Goal: Information Seeking & Learning: Check status

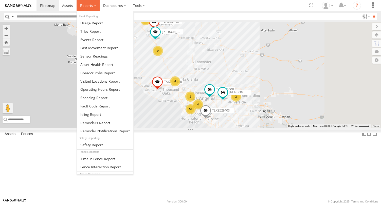
click at [85, 7] on span at bounding box center [86, 5] width 13 height 5
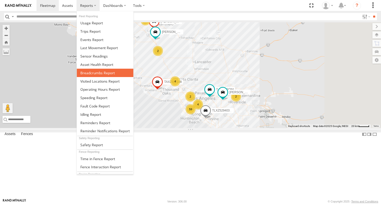
click at [94, 71] on span at bounding box center [97, 72] width 34 height 5
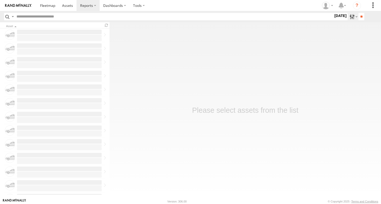
click at [348, 16] on label at bounding box center [353, 16] width 11 height 7
click at [0, 0] on label at bounding box center [0, 0] width 0 height 0
click at [358, 15] on input "**" at bounding box center [361, 16] width 6 height 7
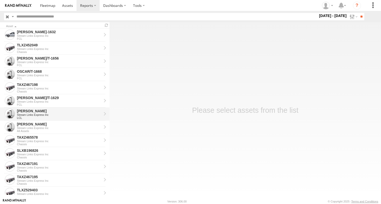
click at [34, 117] on div "LCL" at bounding box center [59, 117] width 85 height 3
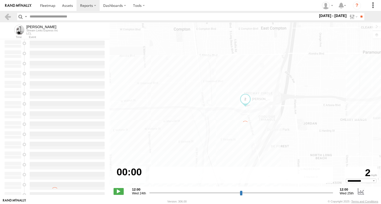
type input "**********"
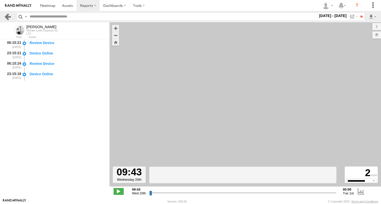
click at [7, 16] on link at bounding box center [7, 16] width 7 height 7
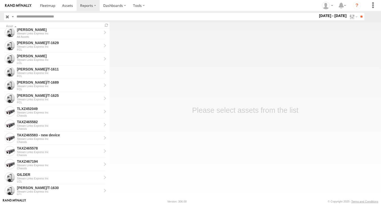
scroll to position [406, 0]
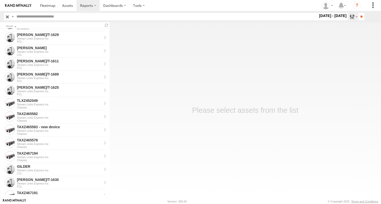
click at [348, 17] on label at bounding box center [353, 16] width 11 height 7
click at [0, 0] on label at bounding box center [0, 0] width 0 height 0
click at [359, 16] on input "**" at bounding box center [361, 16] width 6 height 7
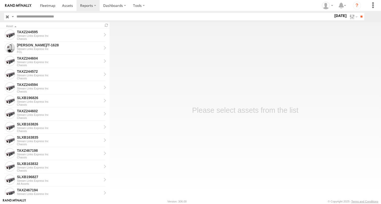
click at [58, 17] on input "text" at bounding box center [173, 16] width 319 height 7
type input "**"
click at [358, 13] on input "**" at bounding box center [361, 16] width 6 height 7
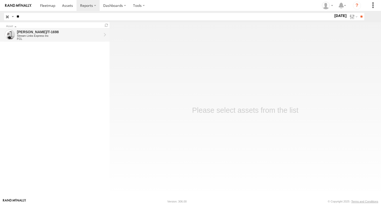
click at [34, 29] on link "BRUCE/T-1698 Stream Links Express Inc FCL" at bounding box center [55, 34] width 110 height 13
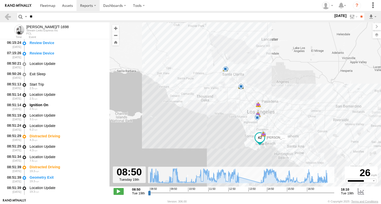
scroll to position [370, 0]
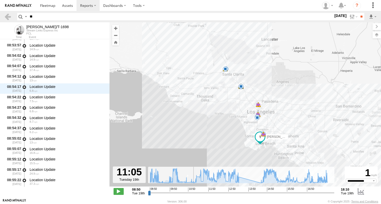
drag, startPoint x: 150, startPoint y: 193, endPoint x: 193, endPoint y: 195, distance: 43.1
click at [193, 195] on input "range" at bounding box center [241, 192] width 186 height 5
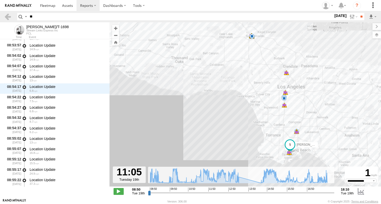
drag, startPoint x: 271, startPoint y: 141, endPoint x: 245, endPoint y: 122, distance: 32.5
click at [245, 122] on div "BRUCE/T-1698 12:43 Tue 12:51 Tue 12:51 Tue 12:51 Tue 12:51 Tue 12:51 Tue 12:51 …" at bounding box center [246, 107] width 272 height 170
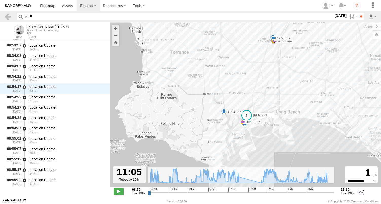
drag, startPoint x: 264, startPoint y: 143, endPoint x: 221, endPoint y: 119, distance: 49.2
click at [221, 119] on div "BRUCE/T-1698 12:43 Tue 12:51 Tue 12:51 Tue 12:51 Tue 12:51 Tue 12:51 Tue 12:51 …" at bounding box center [246, 107] width 272 height 170
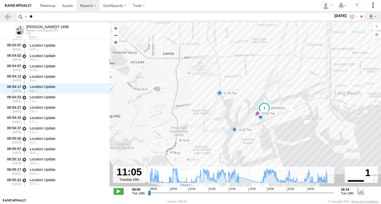
click at [250, 120] on div "BRUCE/T-1698 12:43 Tue 12:51 Tue 12:51 Tue 12:51 Tue 12:51 Tue 12:51 Tue 12:51 …" at bounding box center [246, 107] width 272 height 170
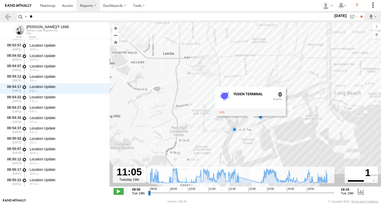
click at [286, 145] on div "BRUCE/T-1698 12:43 Tue 12:51 Tue 12:51 Tue 12:51 Tue 12:51 Tue 12:51 Tue 12:51 …" at bounding box center [246, 107] width 272 height 170
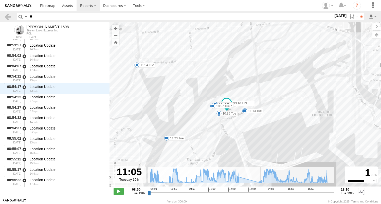
drag, startPoint x: 269, startPoint y: 147, endPoint x: 250, endPoint y: 160, distance: 23.1
click at [256, 168] on div "← Move left → Move right ↑ Move up ↓ Move down + Zoom in - Zoom out Home Jump l…" at bounding box center [246, 110] width 272 height 176
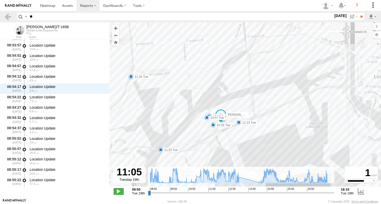
drag, startPoint x: 249, startPoint y: 147, endPoint x: 244, endPoint y: 157, distance: 11.8
click at [244, 157] on div "BRUCE/T-1698 12:43 Tue 12:51 Tue 12:51 Tue 12:51 Tue 12:51 Tue 12:51 Tue 12:51 …" at bounding box center [246, 107] width 272 height 170
drag, startPoint x: 193, startPoint y: 192, endPoint x: 187, endPoint y: 194, distance: 5.8
type input "**********"
click at [187, 194] on input "range" at bounding box center [241, 192] width 186 height 5
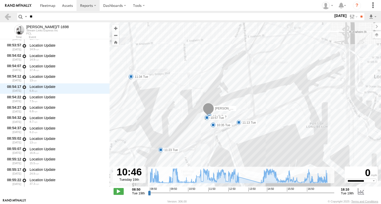
click at [192, 142] on div "BRUCE/T-1698 12:43 Tue 12:51 Tue 12:51 Tue 12:51 Tue 12:51 Tue 12:51 Tue 12:51 …" at bounding box center [246, 107] width 272 height 170
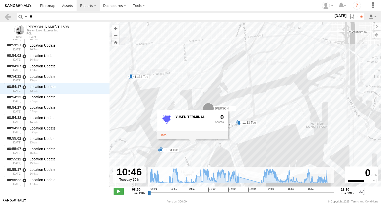
click at [183, 147] on div "BRUCE/T-1698 12:43 Tue 12:51 Tue 12:51 Tue 12:51 Tue 12:51 Tue 12:51 Tue 12:51 …" at bounding box center [246, 107] width 272 height 170
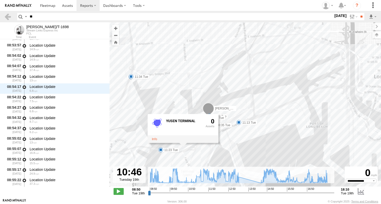
click at [188, 147] on div "BRUCE/T-1698 12:43 Tue 12:51 Tue 12:51 Tue 12:51 Tue 12:51 Tue 12:51 Tue 12:51 …" at bounding box center [246, 107] width 272 height 170
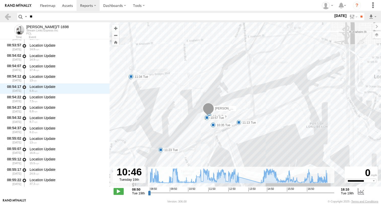
click at [193, 142] on div "BRUCE/T-1698 12:43 Tue 12:51 Tue 12:51 Tue 12:51 Tue 12:51 Tue 12:51 Tue 12:51 …" at bounding box center [246, 107] width 272 height 170
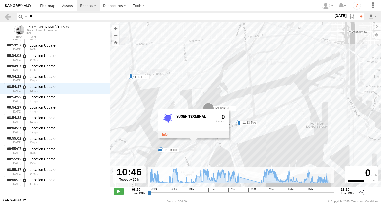
click at [37, 17] on input "**" at bounding box center [181, 16] width 306 height 7
type input "*"
click at [7, 17] on link at bounding box center [7, 16] width 7 height 7
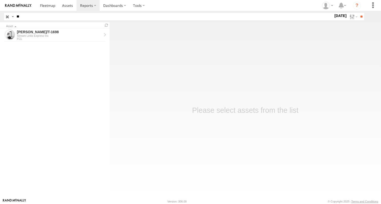
click at [23, 18] on input "**" at bounding box center [173, 16] width 319 height 7
type input "*"
click at [358, 13] on input "**" at bounding box center [361, 16] width 6 height 7
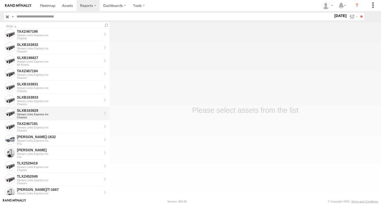
scroll to position [177, 0]
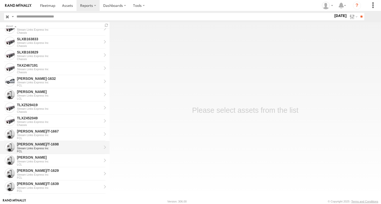
click at [24, 147] on div "Stream Links Express Inc" at bounding box center [59, 148] width 85 height 3
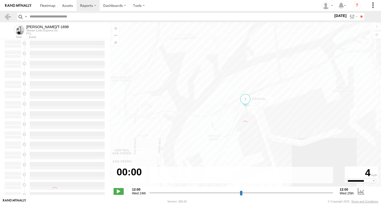
click at [224, 150] on div "← Move left → Move right ↑ Move up ↓ Move down + Zoom in - Zoom out Home Jump l…" at bounding box center [246, 107] width 272 height 170
type input "**********"
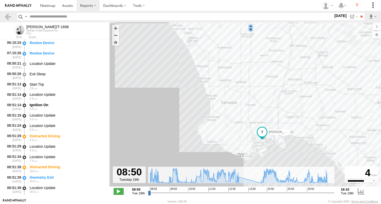
drag, startPoint x: 278, startPoint y: 143, endPoint x: 272, endPoint y: 106, distance: 37.3
click at [272, 108] on div "BRUCE/T-1698 12:43 Tue 12:51 Tue 12:51 Tue 12:51 Tue 12:51 Tue 12:51 Tue 12:51 …" at bounding box center [246, 107] width 272 height 170
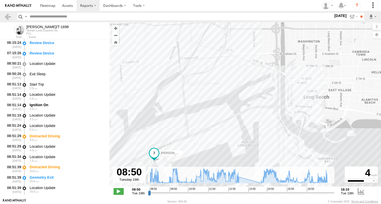
drag, startPoint x: 247, startPoint y: 110, endPoint x: 303, endPoint y: 66, distance: 70.8
click at [302, 66] on div "BRUCE/T-1698 12:43 Tue 12:51 Tue 12:51 Tue 12:51 Tue 12:51 Tue 12:51 Tue 12:51 …" at bounding box center [246, 107] width 272 height 170
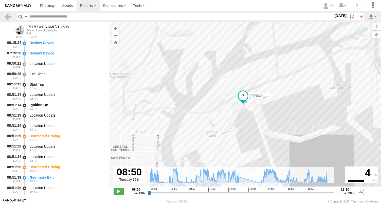
click at [285, 93] on div "BRUCE/T-1698 12:43 Tue 12:51 Tue 12:51 Tue 12:51 Tue 12:51 Tue 12:51 Tue 12:51 …" at bounding box center [246, 107] width 272 height 170
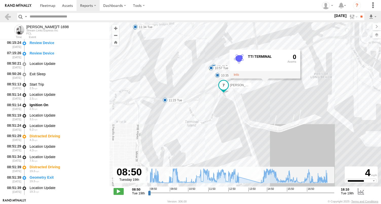
click at [169, 114] on div "BRUCE/T-1698 12:43 Tue 12:51 Tue 12:51 Tue 12:51 Tue 12:51 Tue 12:51 Tue 12:51 …" at bounding box center [246, 107] width 272 height 170
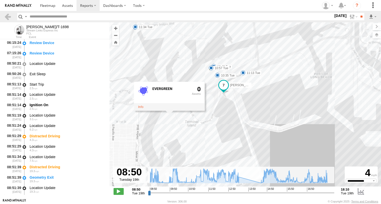
click at [218, 111] on div "BRUCE/T-1698 12:43 Tue 12:51 Tue 12:51 Tue 12:51 Tue 12:51 Tue 12:51 Tue 12:51 …" at bounding box center [246, 107] width 272 height 170
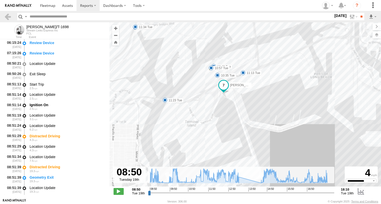
click at [200, 81] on div "BRUCE/T-1698 12:43 Tue 12:51 Tue 12:51 Tue 12:51 Tue 12:51 Tue 12:51 Tue 12:51 …" at bounding box center [246, 107] width 272 height 170
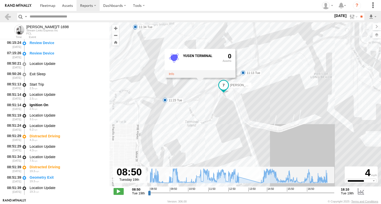
click at [246, 80] on div "BRUCE/T-1698 12:43 Tue 12:51 Tue 12:51 Tue 12:51 Tue 12:51 Tue 12:51 Tue 12:51 …" at bounding box center [246, 107] width 272 height 170
click at [271, 82] on div "BRUCE/T-1698 12:43 Tue 12:51 Tue 12:51 Tue 12:51 Tue 12:51 Tue 12:51 Tue 12:51 …" at bounding box center [246, 107] width 272 height 170
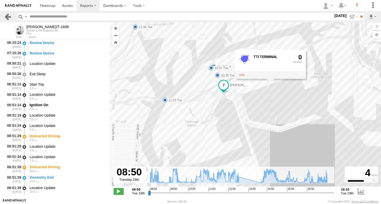
click at [11, 14] on link at bounding box center [7, 16] width 7 height 7
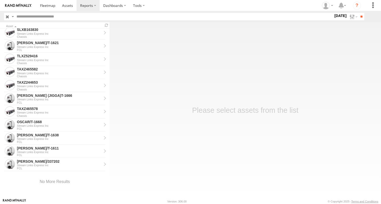
scroll to position [746, 0]
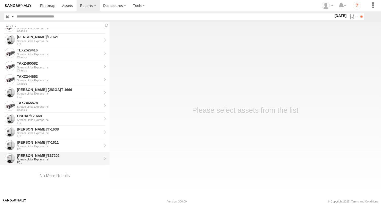
click at [31, 160] on div "Stream Links Express Inc" at bounding box center [59, 159] width 85 height 3
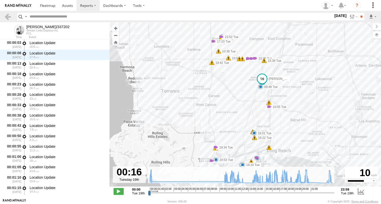
scroll to position [10, 0]
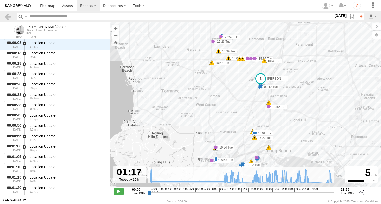
drag, startPoint x: 148, startPoint y: 193, endPoint x: 159, endPoint y: 194, distance: 10.9
click at [159, 194] on input "range" at bounding box center [241, 192] width 186 height 5
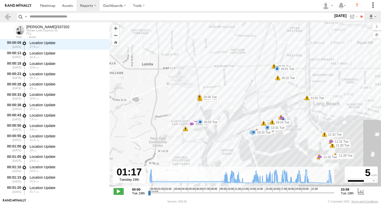
click at [258, 94] on div "[PERSON_NAME]/337202 00:16 Tue 09:49 Tue 10:04 Tue 10:18 Tue 10:39 Tue 10:55 Tu…" at bounding box center [246, 107] width 272 height 170
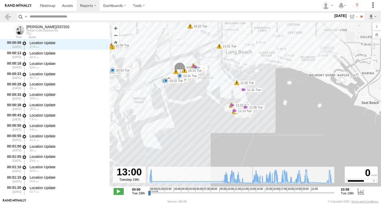
drag, startPoint x: 159, startPoint y: 193, endPoint x: 249, endPoint y: 198, distance: 90.7
click at [249, 195] on input "range" at bounding box center [241, 192] width 186 height 5
click at [248, 195] on input "range" at bounding box center [241, 192] width 186 height 5
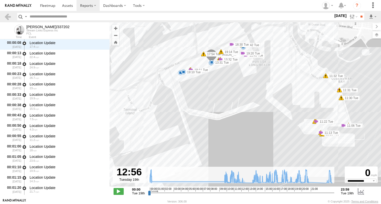
drag, startPoint x: 197, startPoint y: 113, endPoint x: 256, endPoint y: 151, distance: 69.8
click at [256, 151] on div "[PERSON_NAME]/337202 00:16 Tue 09:49 Tue 10:04 Tue 10:18 Tue 10:39 Tue 10:55 Tu…" at bounding box center [246, 107] width 272 height 170
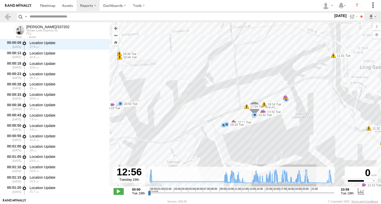
drag, startPoint x: 233, startPoint y: 109, endPoint x: 276, endPoint y: 163, distance: 69.0
click at [275, 163] on div "[PERSON_NAME]/337202 00:16 Tue 09:49 Tue 10:04 Tue 10:18 Tue 10:39 Tue 10:55 Tu…" at bounding box center [246, 107] width 272 height 170
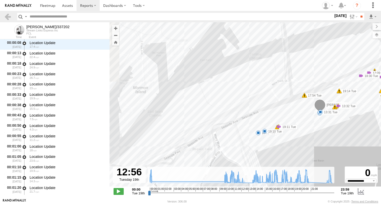
drag, startPoint x: 231, startPoint y: 128, endPoint x: 318, endPoint y: 161, distance: 93.0
click at [318, 161] on div "[PERSON_NAME]/337202 00:16 Tue 09:49 Tue 10:04 Tue 10:18 Tue 10:39 Tue 10:55 Tu…" at bounding box center [246, 107] width 272 height 170
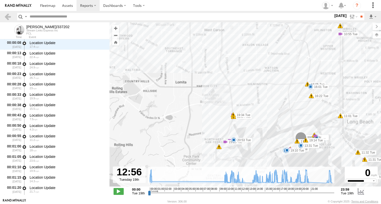
drag, startPoint x: 314, startPoint y: 159, endPoint x: 284, endPoint y: 154, distance: 30.0
click at [284, 154] on div "[PERSON_NAME]/337202 00:16 Tue 09:49 Tue 10:04 Tue 10:18 Tue 10:39 Tue 10:55 Tu…" at bounding box center [246, 107] width 272 height 170
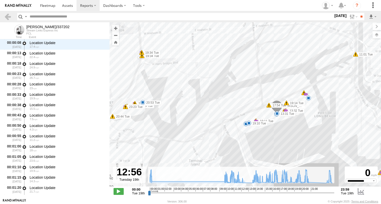
drag, startPoint x: 289, startPoint y: 155, endPoint x: 250, endPoint y: 145, distance: 40.0
click at [252, 129] on div "[PERSON_NAME]/337202 00:16 Tue 09:49 Tue 10:04 Tue 10:18 Tue 10:39 Tue 10:55 Tu…" at bounding box center [246, 107] width 272 height 170
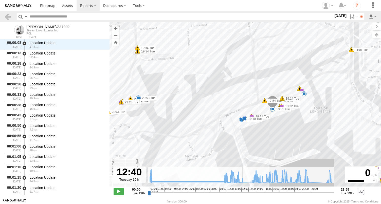
drag, startPoint x: 249, startPoint y: 194, endPoint x: 246, endPoint y: 194, distance: 2.9
type input "**********"
click at [246, 194] on input "range" at bounding box center [241, 192] width 186 height 5
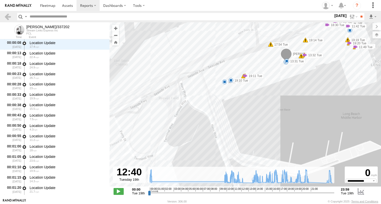
drag, startPoint x: 246, startPoint y: 142, endPoint x: 242, endPoint y: 128, distance: 15.0
click at [242, 128] on div "[PERSON_NAME]/337202 00:16 Tue 09:49 Tue 10:04 Tue 10:18 Tue 10:39 Tue 10:55 Tu…" at bounding box center [246, 107] width 272 height 170
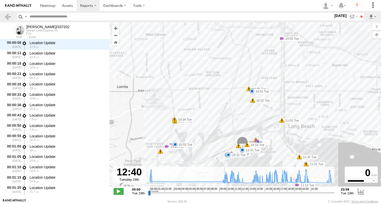
drag, startPoint x: 230, startPoint y: 132, endPoint x: 223, endPoint y: 172, distance: 40.8
click at [223, 172] on div "← Move left → Move right ↑ Move up ↓ Move down + Zoom in - Zoom out Home Jump l…" at bounding box center [246, 110] width 272 height 176
click at [218, 152] on div "MARCIAL/337202 00:16 Tue 09:49 Tue 10:04 Tue 10:18 Tue 10:39 Tue 10:55 Tue 15:2…" at bounding box center [246, 107] width 272 height 170
click at [218, 151] on div "MARCIAL/337202 00:16 Tue 09:49 Tue 10:04 Tue 10:18 Tue 10:39 Tue 10:55 Tue 15:2…" at bounding box center [246, 107] width 272 height 170
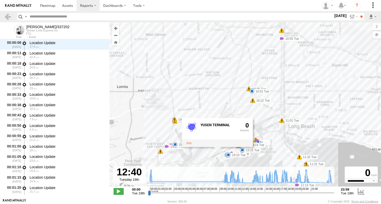
click at [207, 157] on div "MARCIAL/337202 00:16 Tue 09:49 Tue 10:04 Tue 10:18 Tue 10:39 Tue 10:55 Tue 15:2…" at bounding box center [246, 107] width 272 height 170
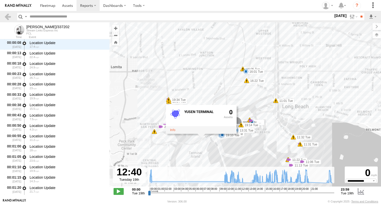
drag, startPoint x: 249, startPoint y: 111, endPoint x: 243, endPoint y: 92, distance: 19.6
click at [244, 93] on div "MARCIAL/337202 00:16 Tue 09:49 Tue 10:04 Tue 10:18 Tue 10:39 Tue 10:55 Tue 15:2…" at bounding box center [246, 107] width 272 height 170
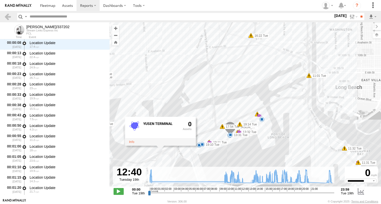
drag, startPoint x: 227, startPoint y: 115, endPoint x: 225, endPoint y: 112, distance: 3.9
click at [225, 112] on div "MARCIAL/337202 00:16 Tue 09:49 Tue 10:04 Tue 10:18 Tue 10:39 Tue 10:55 Tue 15:2…" at bounding box center [246, 107] width 272 height 170
click at [203, 124] on div "MARCIAL/337202 00:16 Tue 09:49 Tue 10:04 Tue 10:18 Tue 10:39 Tue 10:55 Tue 15:2…" at bounding box center [246, 107] width 272 height 170
click at [200, 124] on div "MARCIAL/337202 00:16 Tue 09:49 Tue 10:04 Tue 10:18 Tue 10:39 Tue 10:55 Tue 15:2…" at bounding box center [246, 107] width 272 height 170
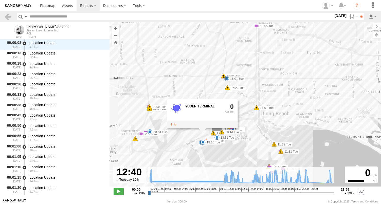
click at [202, 148] on div "MARCIAL/337202 00:16 Tue 09:49 Tue 10:04 Tue 10:18 Tue 10:39 Tue 10:55 Tue 15:2…" at bounding box center [246, 107] width 272 height 170
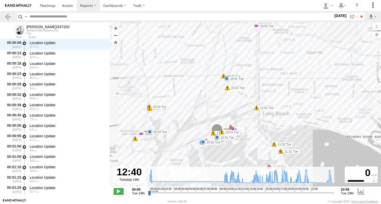
click at [203, 148] on div "MARCIAL/337202 00:16 Tue 09:49 Tue 10:04 Tue 10:18 Tue 10:39 Tue 10:55 Tue 15:2…" at bounding box center [246, 107] width 272 height 170
click at [191, 141] on div "MARCIAL/337202 00:16 Tue 09:49 Tue 10:04 Tue 10:18 Tue 10:39 Tue 10:55 Tue 15:2…" at bounding box center [246, 107] width 272 height 170
click at [194, 138] on div "MARCIAL/337202 00:16 Tue 09:49 Tue 10:04 Tue 10:18 Tue 10:39 Tue 10:55 Tue 15:2…" at bounding box center [246, 107] width 272 height 170
click at [200, 134] on div "MARCIAL/337202 00:16 Tue 09:49 Tue 10:04 Tue 10:18 Tue 10:39 Tue 10:55 Tue 15:2…" at bounding box center [246, 107] width 272 height 170
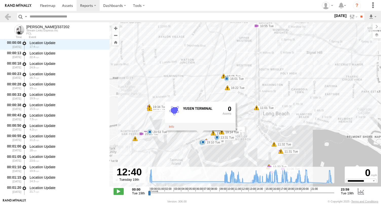
click at [205, 133] on div "MARCIAL/337202 00:16 Tue 09:49 Tue 10:04 Tue 10:18 Tue 10:39 Tue 10:55 Tue 15:2…" at bounding box center [246, 107] width 272 height 170
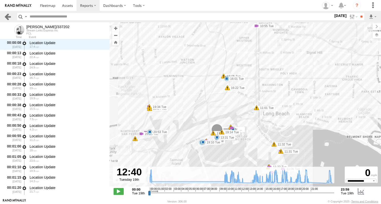
click at [7, 15] on link at bounding box center [7, 16] width 7 height 7
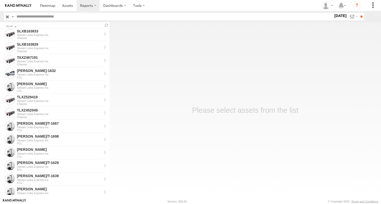
scroll to position [203, 0]
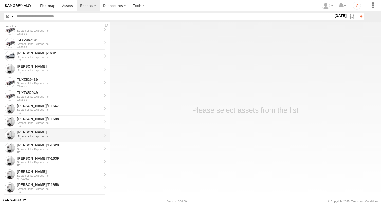
click at [29, 135] on div "Stream Links Express Inc" at bounding box center [59, 136] width 85 height 3
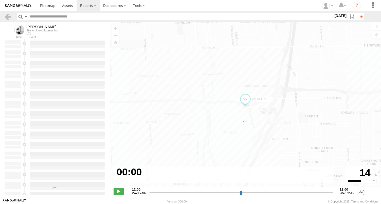
type input "**********"
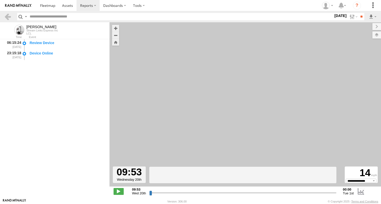
drag, startPoint x: 150, startPoint y: 194, endPoint x: 184, endPoint y: 195, distance: 34.0
click at [184, 195] on input "range" at bounding box center [242, 192] width 187 height 5
click at [8, 17] on link at bounding box center [7, 16] width 7 height 7
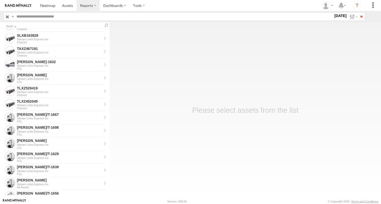
scroll to position [203, 0]
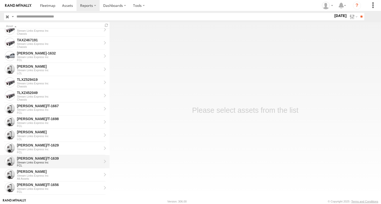
click at [33, 160] on div "[PERSON_NAME]/T-1639" at bounding box center [59, 158] width 85 height 5
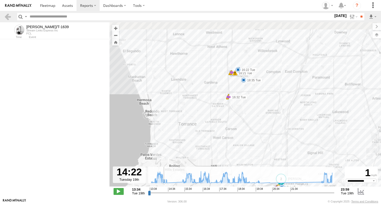
scroll to position [1595, 0]
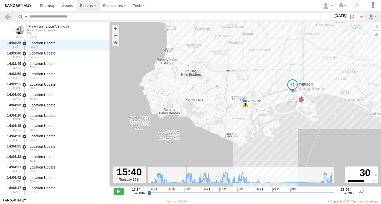
drag, startPoint x: 150, startPoint y: 193, endPoint x: 186, endPoint y: 189, distance: 36.4
click at [186, 190] on input "range" at bounding box center [241, 192] width 186 height 5
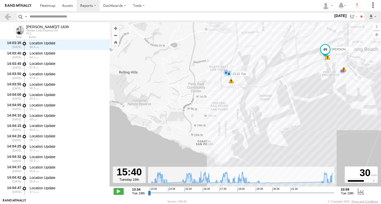
drag, startPoint x: 295, startPoint y: 121, endPoint x: 248, endPoint y: 139, distance: 50.6
click at [248, 139] on div "FELIPE/T-1639 16:32 Tue 16:32 Tue 16:32 Tue 19:16 Tue 19:24 Tue 19:49 Tue 19:51…" at bounding box center [246, 107] width 272 height 170
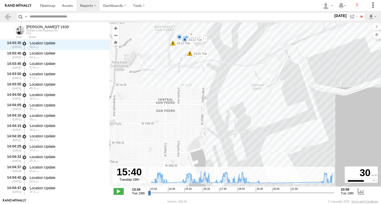
drag, startPoint x: 290, startPoint y: 102, endPoint x: 253, endPoint y: 160, distance: 68.9
click at [253, 160] on div "FELIPE/T-1639 16:32 Tue 16:32 Tue 16:32 Tue 19:16 Tue 19:24 Tue 19:49 Tue 19:51…" at bounding box center [246, 107] width 272 height 170
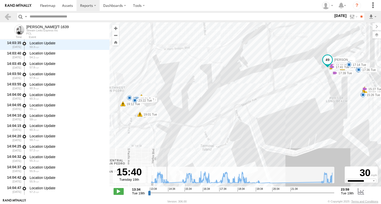
drag, startPoint x: 202, startPoint y: 141, endPoint x: 171, endPoint y: 171, distance: 43.0
click at [172, 171] on div "← Move left → Move right ↑ Move up ↓ Move down + Zoom in - Zoom out Home Jump l…" at bounding box center [246, 110] width 272 height 176
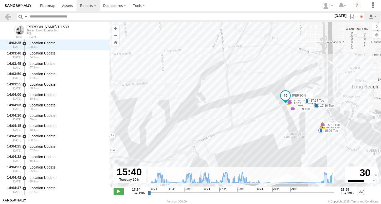
drag, startPoint x: 207, startPoint y: 152, endPoint x: 166, endPoint y: 187, distance: 53.5
click at [166, 187] on div "← Move left → Move right ↑ Move up ↓ Move down + Zoom in - Zoom out Home Jump l…" at bounding box center [246, 110] width 272 height 176
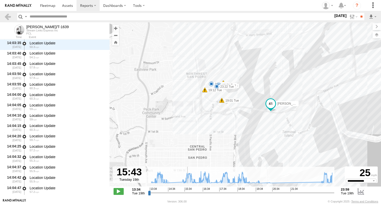
click at [187, 193] on input "range" at bounding box center [241, 192] width 186 height 5
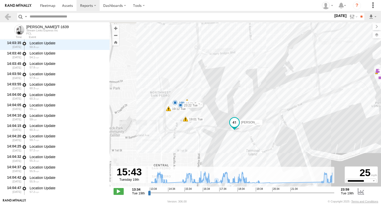
drag, startPoint x: 261, startPoint y: 139, endPoint x: 215, endPoint y: 163, distance: 51.9
click at [215, 163] on div "FELIPE/T-1639 16:32 Tue 16:32 Tue 16:32 Tue 19:16 Tue 19:24 Tue 19:49 Tue 19:51…" at bounding box center [246, 107] width 272 height 170
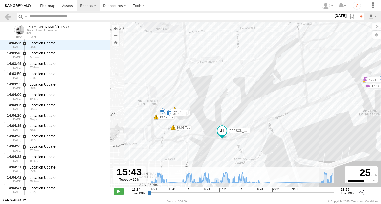
click at [256, 117] on div "FELIPE/T-1639 16:32 Tue 16:32 Tue 16:32 Tue 19:16 Tue 19:24 Tue 19:49 Tue 19:51…" at bounding box center [246, 107] width 272 height 170
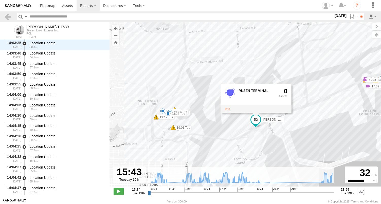
type input "**********"
click at [187, 194] on input "range" at bounding box center [241, 192] width 186 height 5
click at [237, 131] on div "FELIPE/T-1639 16:32 Tue 16:32 Tue 16:32 Tue 19:16 Tue 19:24 Tue 19:49 Tue 19:51…" at bounding box center [246, 107] width 272 height 170
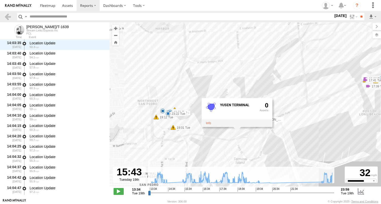
click at [229, 136] on div "FELIPE/T-1639 16:32 Tue 16:32 Tue 16:32 Tue 19:16 Tue 19:24 Tue 19:49 Tue 19:51…" at bounding box center [246, 107] width 272 height 170
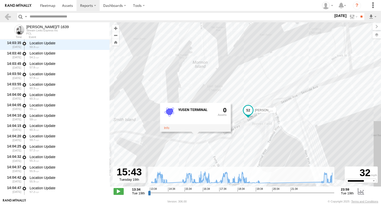
drag, startPoint x: 256, startPoint y: 139, endPoint x: 256, endPoint y: 156, distance: 16.7
click at [256, 156] on div "FELIPE/T-1639 16:32 Tue 16:32 Tue 16:32 Tue 19:16 Tue 19:24 Tue 19:49 Tue 19:51…" at bounding box center [246, 107] width 272 height 170
click at [239, 111] on div "FELIPE/T-1639 16:32 Tue 16:32 Tue 16:32 Tue 19:16 Tue 19:24 Tue 19:49 Tue 19:51…" at bounding box center [246, 107] width 272 height 170
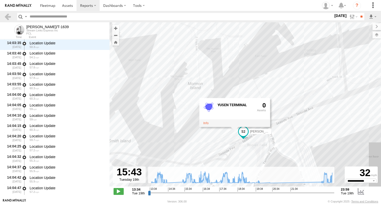
drag, startPoint x: 244, startPoint y: 135, endPoint x: 239, endPoint y: 156, distance: 22.0
click at [239, 156] on div "FELIPE/T-1639 16:32 Tue 16:32 Tue 16:32 Tue 19:16 Tue 19:24 Tue 19:49 Tue 19:51…" at bounding box center [246, 107] width 272 height 170
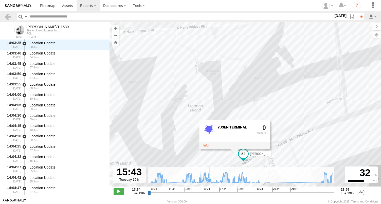
drag, startPoint x: 209, startPoint y: 146, endPoint x: 209, endPoint y: 169, distance: 23.1
click at [209, 169] on div "← Move left → Move right ↑ Move up ↓ Move down + Zoom in - Zoom out Home Jump l…" at bounding box center [246, 110] width 272 height 176
click at [283, 135] on div "FELIPE/T-1639 16:32 Tue 16:32 Tue 16:32 Tue 19:16 Tue 19:24 Tue 19:49 Tue 19:51…" at bounding box center [246, 107] width 272 height 170
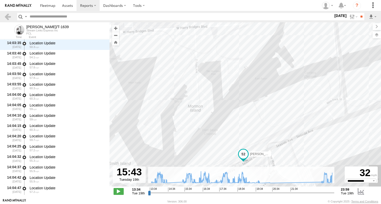
click at [279, 127] on div "FELIPE/T-1639 16:32 Tue 16:32 Tue 16:32 Tue 19:16 Tue 19:24 Tue 19:49 Tue 19:51…" at bounding box center [246, 107] width 272 height 170
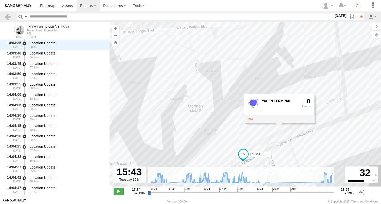
click at [226, 158] on div "FELIPE/T-1639 16:32 Tue 16:32 Tue 16:32 Tue 19:16 Tue 19:24 Tue 19:49 Tue 19:51…" at bounding box center [246, 107] width 272 height 170
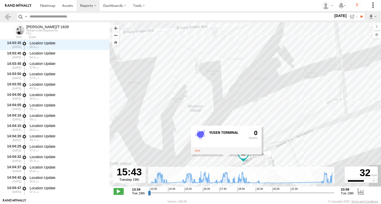
click at [224, 155] on div "YUSEN TERMINAL 0" at bounding box center [226, 140] width 71 height 29
click at [273, 127] on div "FELIPE/T-1639 16:32 Tue 16:32 Tue 16:32 Tue 19:16 Tue 19:24 Tue 19:49 Tue 19:51…" at bounding box center [246, 107] width 272 height 170
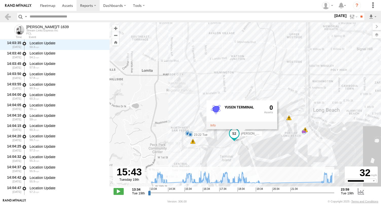
click at [34, 15] on input "text" at bounding box center [181, 16] width 306 height 7
type input "**"
click at [358, 13] on input "**" at bounding box center [361, 16] width 6 height 7
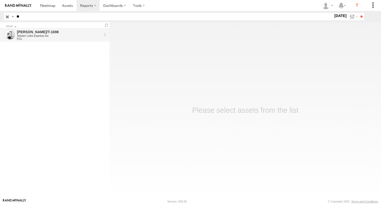
click at [34, 36] on div "Stream Links Express Inc" at bounding box center [59, 35] width 85 height 3
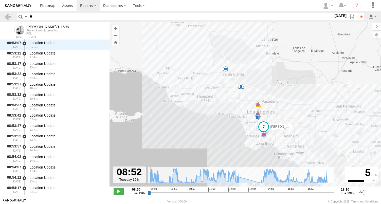
scroll to position [888, 0]
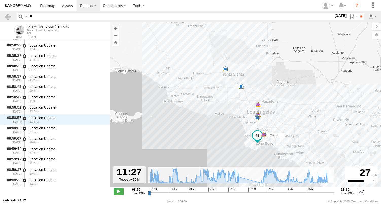
drag, startPoint x: 150, startPoint y: 194, endPoint x: 244, endPoint y: 140, distance: 107.9
click at [201, 195] on input "range" at bounding box center [241, 192] width 186 height 5
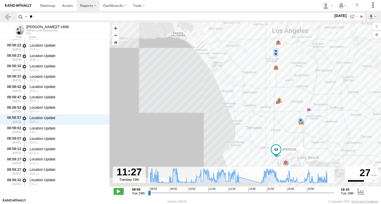
drag, startPoint x: 261, startPoint y: 131, endPoint x: 258, endPoint y: 94, distance: 37.9
click at [258, 95] on div "[PERSON_NAME]/T-1698 12:43 Tue 12:51 Tue 12:51 Tue 12:51 Tue 12:51 Tue 12:51 Tu…" at bounding box center [246, 107] width 272 height 170
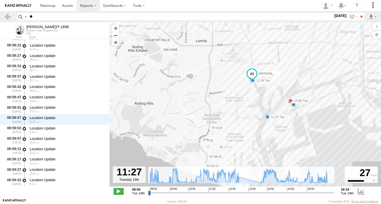
drag, startPoint x: 309, startPoint y: 107, endPoint x: 245, endPoint y: 129, distance: 67.0
click at [246, 129] on div "BRUCE/T-1698 12:43 Tue 12:51 Tue 12:51 Tue 12:51 Tue 12:51 Tue 12:51 Tue 12:51 …" at bounding box center [246, 107] width 272 height 170
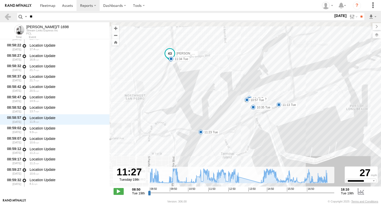
drag, startPoint x: 267, startPoint y: 129, endPoint x: 249, endPoint y: 146, distance: 24.6
click at [250, 146] on div "BRUCE/T-1698 12:43 Tue 12:51 Tue 12:51 Tue 12:51 Tue 12:51 Tue 12:51 Tue 12:51 …" at bounding box center [246, 107] width 272 height 170
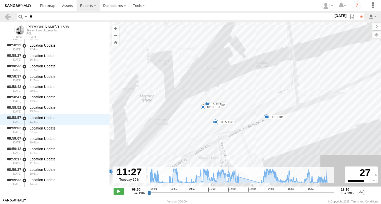
drag, startPoint x: 239, startPoint y: 152, endPoint x: 228, endPoint y: 167, distance: 18.2
click at [228, 167] on div "← Move left → Move right ↑ Move up ↓ Move down + Zoom in - Zoom out Home Jump l…" at bounding box center [246, 110] width 272 height 176
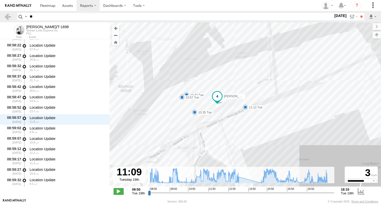
drag, startPoint x: 201, startPoint y: 192, endPoint x: 195, endPoint y: 193, distance: 6.4
click at [195, 193] on input "range" at bounding box center [241, 192] width 186 height 5
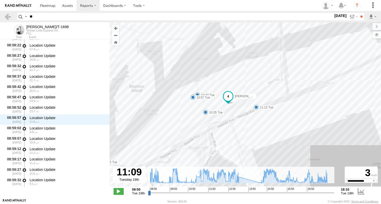
drag, startPoint x: 206, startPoint y: 146, endPoint x: 225, endPoint y: 143, distance: 19.6
click at [225, 144] on div "BRUCE/T-1698 12:43 Tue 12:51 Tue 12:51 Tue 12:51 Tue 12:51 Tue 12:51 Tue 12:51 …" at bounding box center [246, 107] width 272 height 170
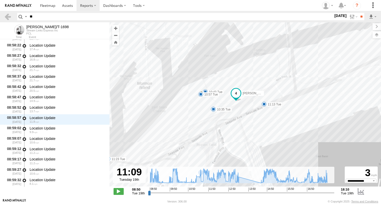
drag, startPoint x: 194, startPoint y: 116, endPoint x: 199, endPoint y: 115, distance: 4.1
click at [199, 115] on div "BRUCE/T-1698 12:43 Tue 12:51 Tue 12:51 Tue 12:51 Tue 12:51 Tue 12:51 Tue 12:51 …" at bounding box center [246, 107] width 272 height 170
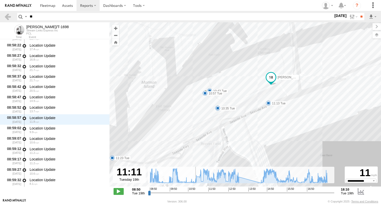
click at [195, 195] on input "range" at bounding box center [241, 192] width 186 height 5
click at [187, 113] on div "BRUCE/T-1698 12:43 Tue 12:51 Tue 12:51 Tue 12:51 Tue 12:51 Tue 12:51 Tue 12:51 …" at bounding box center [246, 107] width 272 height 170
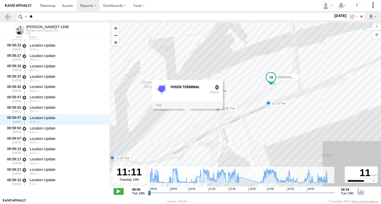
click at [198, 116] on div "BRUCE/T-1698 12:43 Tue 12:51 Tue 12:51 Tue 12:51 Tue 12:51 Tue 12:51 Tue 12:51 …" at bounding box center [246, 107] width 272 height 170
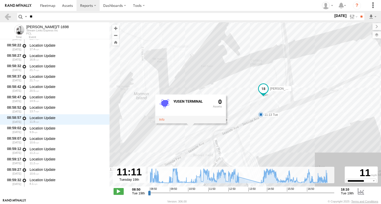
drag, startPoint x: 226, startPoint y: 137, endPoint x: 218, endPoint y: 149, distance: 14.3
click at [218, 149] on div "BRUCE/T-1698 12:43 Tue 12:51 Tue 12:51 Tue 12:51 Tue 12:51 Tue 12:51 Tue 12:51 …" at bounding box center [246, 107] width 272 height 170
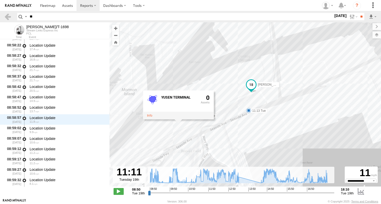
drag, startPoint x: 183, startPoint y: 154, endPoint x: 171, endPoint y: 151, distance: 13.2
click at [171, 151] on div "BRUCE/T-1698 12:43 Tue 12:51 Tue 12:51 Tue 12:51 Tue 12:51 Tue 12:51 Tue 12:51 …" at bounding box center [246, 107] width 272 height 170
drag, startPoint x: 195, startPoint y: 194, endPoint x: 184, endPoint y: 194, distance: 10.4
click at [184, 194] on input "range" at bounding box center [241, 192] width 186 height 5
click at [241, 98] on div "BRUCE/T-1698 12:43 Tue 12:51 Tue 12:51 Tue 12:51 Tue 12:51 Tue 12:51 Tue 12:51 …" at bounding box center [246, 107] width 272 height 170
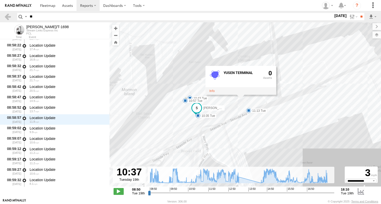
click at [189, 122] on div "BRUCE/T-1698 12:43 Tue 12:51 Tue 12:51 Tue 12:51 Tue 12:51 Tue 12:51 Tue 12:51 …" at bounding box center [246, 107] width 272 height 170
drag, startPoint x: 185, startPoint y: 193, endPoint x: 188, endPoint y: 195, distance: 3.9
type input "**********"
click at [188, 195] on input "range" at bounding box center [241, 192] width 186 height 5
click at [248, 124] on div "BRUCE/T-1698 12:43 Tue 12:51 Tue 12:51 Tue 12:51 Tue 12:51 Tue 12:51 Tue 12:51 …" at bounding box center [246, 107] width 272 height 170
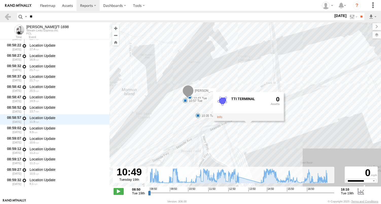
click at [202, 121] on div "BRUCE/T-1698 12:43 Tue 12:51 Tue 12:51 Tue 12:51 Tue 12:51 Tue 12:51 Tue 12:51 …" at bounding box center [246, 107] width 272 height 170
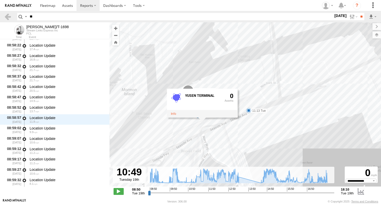
click at [246, 99] on div "BRUCE/T-1698 12:43 Tue 12:51 Tue 12:51 Tue 12:51 Tue 12:51 Tue 12:51 Tue 12:51 …" at bounding box center [246, 107] width 272 height 170
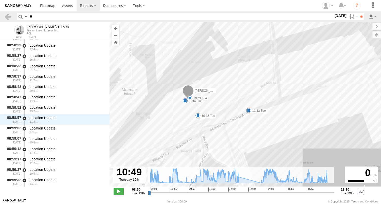
click at [246, 99] on div "BRUCE/T-1698 12:43 Tue 12:51 Tue 12:51 Tue 12:51 Tue 12:51 Tue 12:51 Tue 12:51 …" at bounding box center [246, 107] width 272 height 170
click at [252, 96] on div "BRUCE/T-1698 12:43 Tue 12:51 Tue 12:51 Tue 12:51 Tue 12:51 Tue 12:51 Tue 12:51 …" at bounding box center [246, 107] width 272 height 170
click at [251, 92] on div "BRUCE/T-1698 12:43 Tue 12:51 Tue 12:51 Tue 12:51 Tue 12:51 Tue 12:51 Tue 12:51 …" at bounding box center [246, 107] width 272 height 170
click at [246, 86] on div "BRUCE/T-1698 12:43 Tue 12:51 Tue 12:51 Tue 12:51 Tue 12:51 Tue 12:51 Tue 12:51 …" at bounding box center [246, 107] width 272 height 170
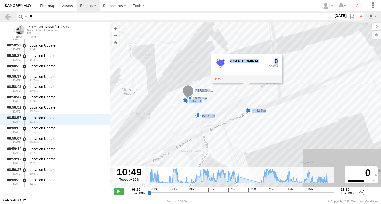
drag, startPoint x: 246, startPoint y: 86, endPoint x: 249, endPoint y: 104, distance: 17.7
click at [249, 106] on div "BRUCE/T-1698 12:43 Tue 12:51 Tue 12:51 Tue 12:51 Tue 12:51 Tue 12:51 Tue 12:51 …" at bounding box center [246, 107] width 272 height 170
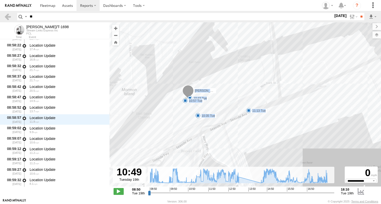
click at [249, 94] on div "BRUCE/T-1698 12:43 Tue 12:51 Tue 12:51 Tue 12:51 Tue 12:51 Tue 12:51 Tue 12:51 …" at bounding box center [246, 107] width 272 height 170
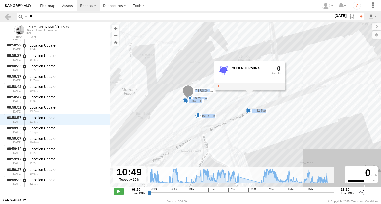
click at [233, 107] on div "BRUCE/T-1698 12:43 Tue 12:51 Tue 12:51 Tue 12:51 Tue 12:51 Tue 12:51 Tue 12:51 …" at bounding box center [246, 107] width 272 height 170
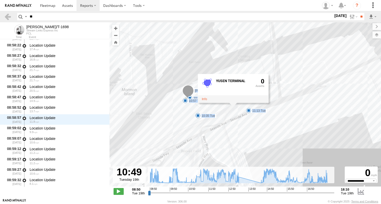
drag, startPoint x: 178, startPoint y: 122, endPoint x: 170, endPoint y: 122, distance: 7.9
click at [177, 122] on div "BRUCE/T-1698 12:43 Tue 12:51 Tue 12:51 Tue 12:51 Tue 12:51 Tue 12:51 Tue 12:51 …" at bounding box center [246, 107] width 272 height 170
drag, startPoint x: 149, startPoint y: 136, endPoint x: 147, endPoint y: 142, distance: 6.5
click at [149, 136] on div "BRUCE/T-1698 12:43 Tue 12:51 Tue 12:51 Tue 12:51 Tue 12:51 Tue 12:51 Tue 12:51 …" at bounding box center [246, 107] width 272 height 170
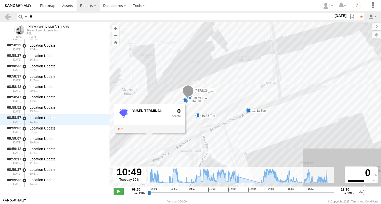
click at [53, 17] on input "**" at bounding box center [181, 16] width 306 height 7
type input "*"
type input "***"
click at [358, 13] on input "**" at bounding box center [361, 16] width 6 height 7
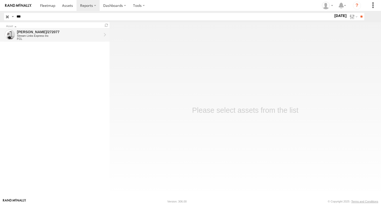
click at [49, 37] on div "Stream Links Express Inc" at bounding box center [59, 35] width 85 height 3
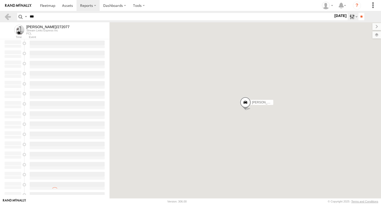
click at [349, 18] on label at bounding box center [353, 16] width 11 height 7
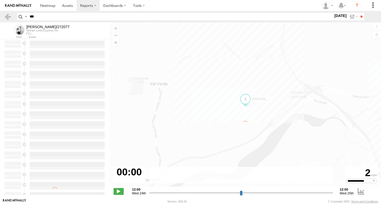
click at [0, 0] on label at bounding box center [0, 0] width 0 height 0
click at [361, 13] on input "**" at bounding box center [361, 16] width 6 height 7
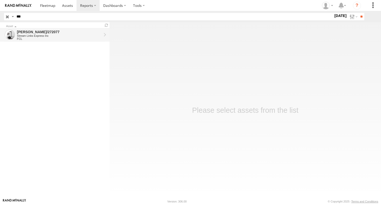
click at [35, 39] on div "FCL" at bounding box center [59, 38] width 85 height 3
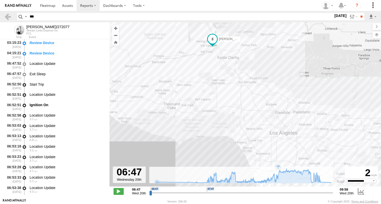
drag, startPoint x: 148, startPoint y: 196, endPoint x: 203, endPoint y: 192, distance: 54.9
click at [203, 192] on div "**********" at bounding box center [246, 192] width 272 height 11
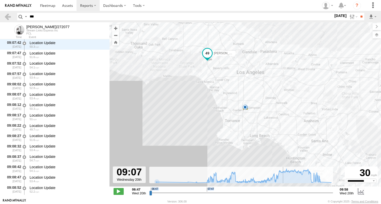
scroll to position [9694, 0]
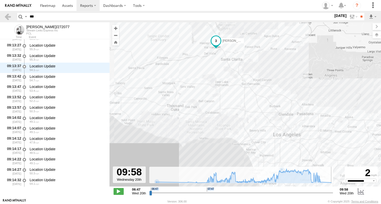
drag, startPoint x: 151, startPoint y: 192, endPoint x: 336, endPoint y: 195, distance: 185.1
type input "**********"
click at [333, 195] on input "range" at bounding box center [241, 192] width 184 height 5
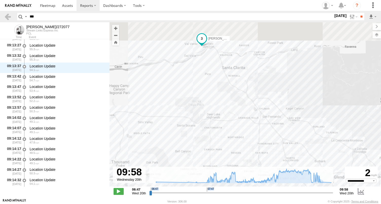
drag, startPoint x: 200, startPoint y: 102, endPoint x: 203, endPoint y: 137, distance: 35.2
click at [206, 138] on div "[PERSON_NAME]/272077 06:52 Wed 06:53 Wed 06:54 Wed 07:27 Wed 07:36 Wed" at bounding box center [246, 107] width 272 height 170
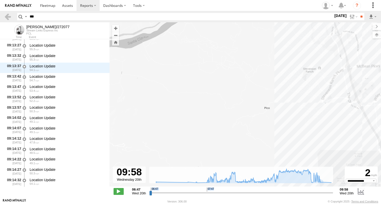
drag, startPoint x: 207, startPoint y: 95, endPoint x: 210, endPoint y: 149, distance: 54.1
click at [210, 148] on div "[PERSON_NAME]/272077 06:52 Wed 06:53 Wed 06:54 Wed 07:27 Wed 07:36 Wed" at bounding box center [246, 107] width 272 height 170
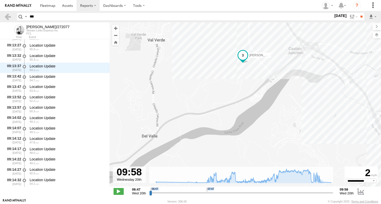
drag, startPoint x: 213, startPoint y: 93, endPoint x: 226, endPoint y: 142, distance: 50.9
click at [225, 142] on div "[PERSON_NAME]/272077 06:52 Wed 06:53 Wed 06:54 Wed 07:27 Wed 07:36 Wed" at bounding box center [246, 107] width 272 height 170
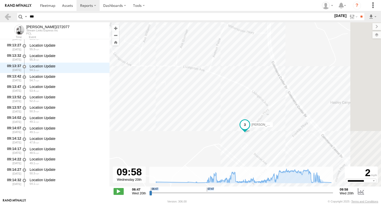
drag, startPoint x: 306, startPoint y: 135, endPoint x: 208, endPoint y: 126, distance: 99.0
click at [185, 129] on div "[PERSON_NAME]/272077 06:52 Wed 06:53 Wed 06:54 Wed 07:27 Wed 07:36 Wed" at bounding box center [246, 107] width 272 height 170
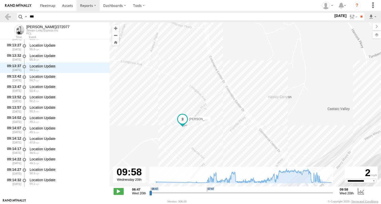
click at [186, 110] on div "[PERSON_NAME]/272077 06:52 Wed 06:53 Wed 06:54 Wed 07:27 Wed 07:36 Wed" at bounding box center [246, 107] width 272 height 170
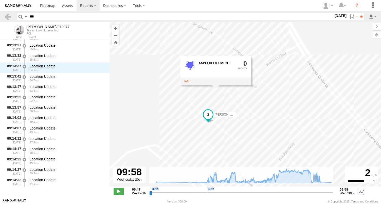
drag, startPoint x: 253, startPoint y: 120, endPoint x: 284, endPoint y: 137, distance: 36.3
click at [284, 137] on div "[PERSON_NAME]/272077 06:52 Wed 06:53 Wed 06:54 Wed 07:27 Wed 07:36 Wed AMS FULF…" at bounding box center [246, 107] width 272 height 170
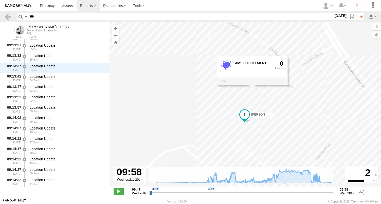
drag, startPoint x: 292, startPoint y: 135, endPoint x: 303, endPoint y: 120, distance: 18.4
click at [303, 120] on div "[PERSON_NAME]/272077 06:52 Wed 06:53 Wed 06:54 Wed 07:27 Wed 07:36 Wed AMS FULF…" at bounding box center [246, 107] width 272 height 170
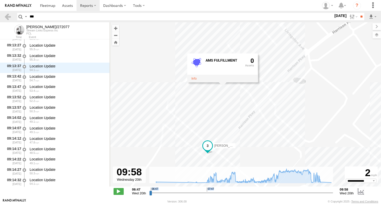
drag, startPoint x: 267, startPoint y: 113, endPoint x: 269, endPoint y: 131, distance: 17.9
click at [269, 131] on div "[PERSON_NAME]/272077 06:52 Wed 06:53 Wed 06:54 Wed 07:27 Wed 07:36 Wed AMS FULF…" at bounding box center [246, 107] width 272 height 170
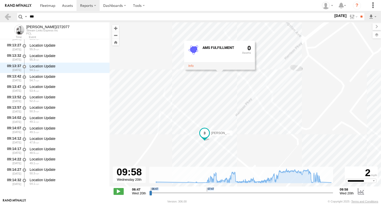
drag, startPoint x: 256, startPoint y: 111, endPoint x: 266, endPoint y: 77, distance: 34.7
click at [266, 77] on div "[PERSON_NAME]/272077 06:52 Wed 06:53 Wed 06:54 Wed 07:27 Wed 07:36 Wed AMS FULF…" at bounding box center [246, 107] width 272 height 170
